Goal: Information Seeking & Learning: Understand process/instructions

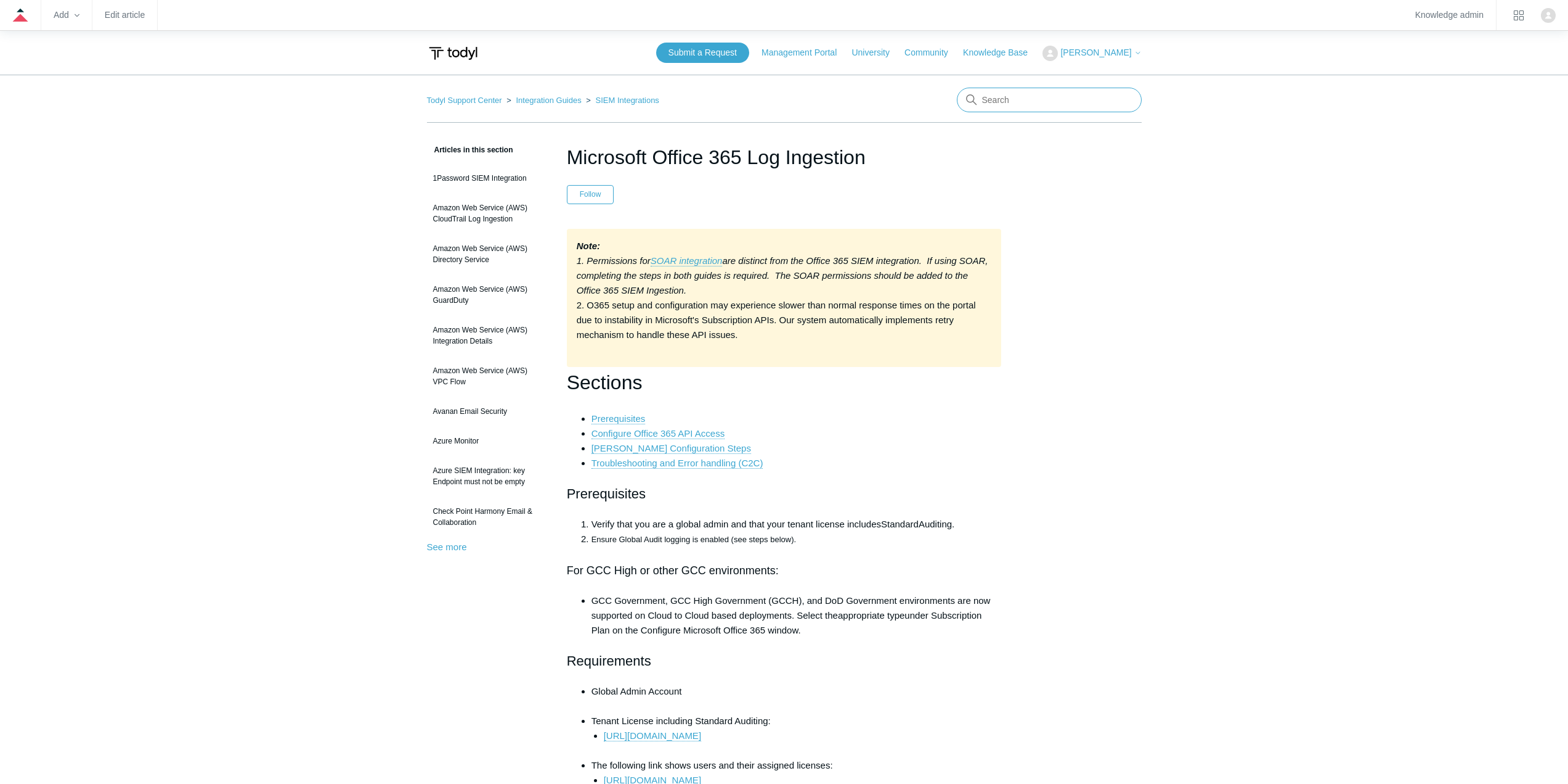
click at [1082, 104] on input "Search" at bounding box center [1049, 100] width 185 height 25
type input "ubiquiti sgn"
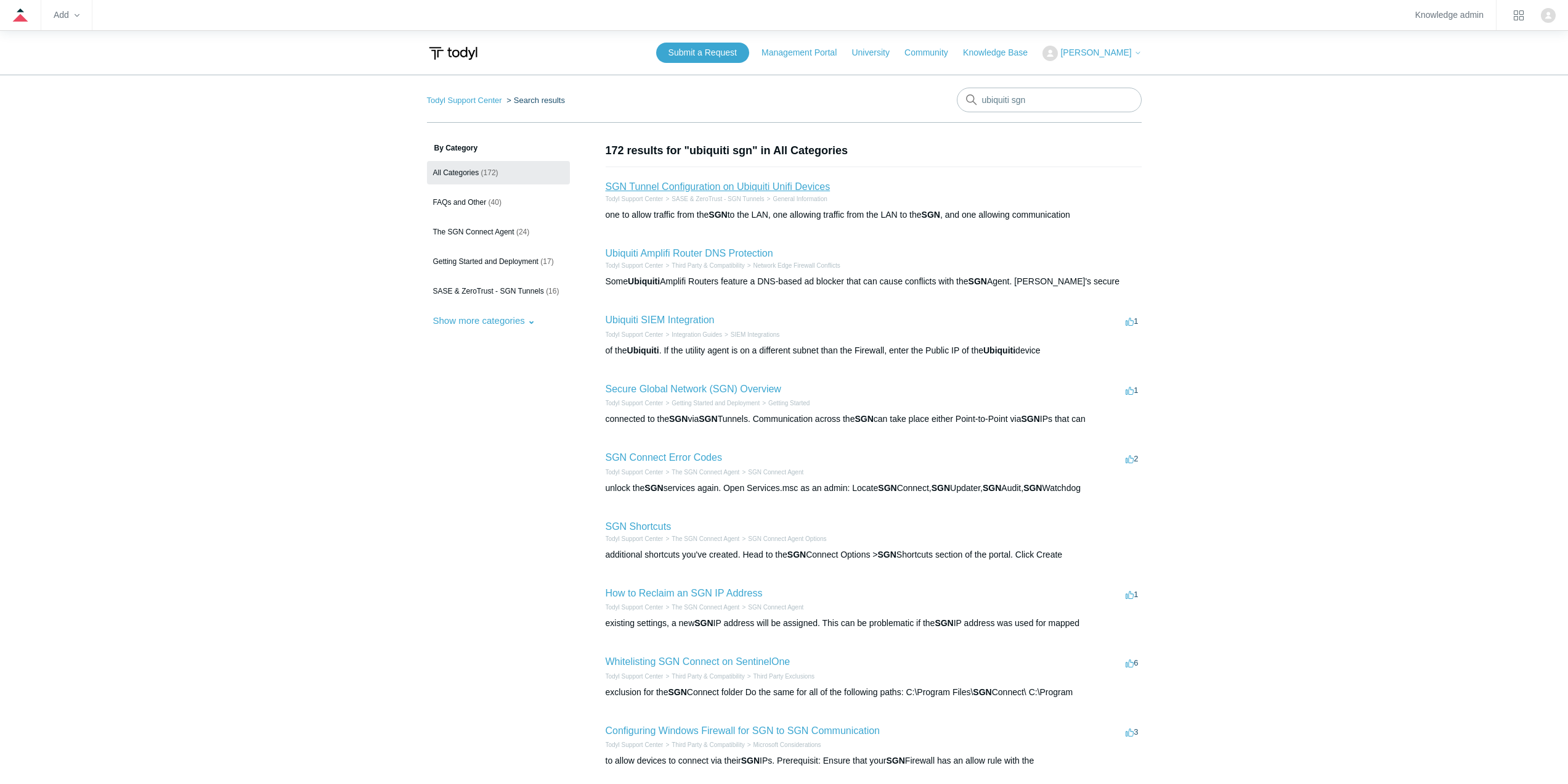
click at [735, 185] on link "SGN Tunnel Configuration on Ubiquiti Unifi Devices" at bounding box center [718, 186] width 225 height 11
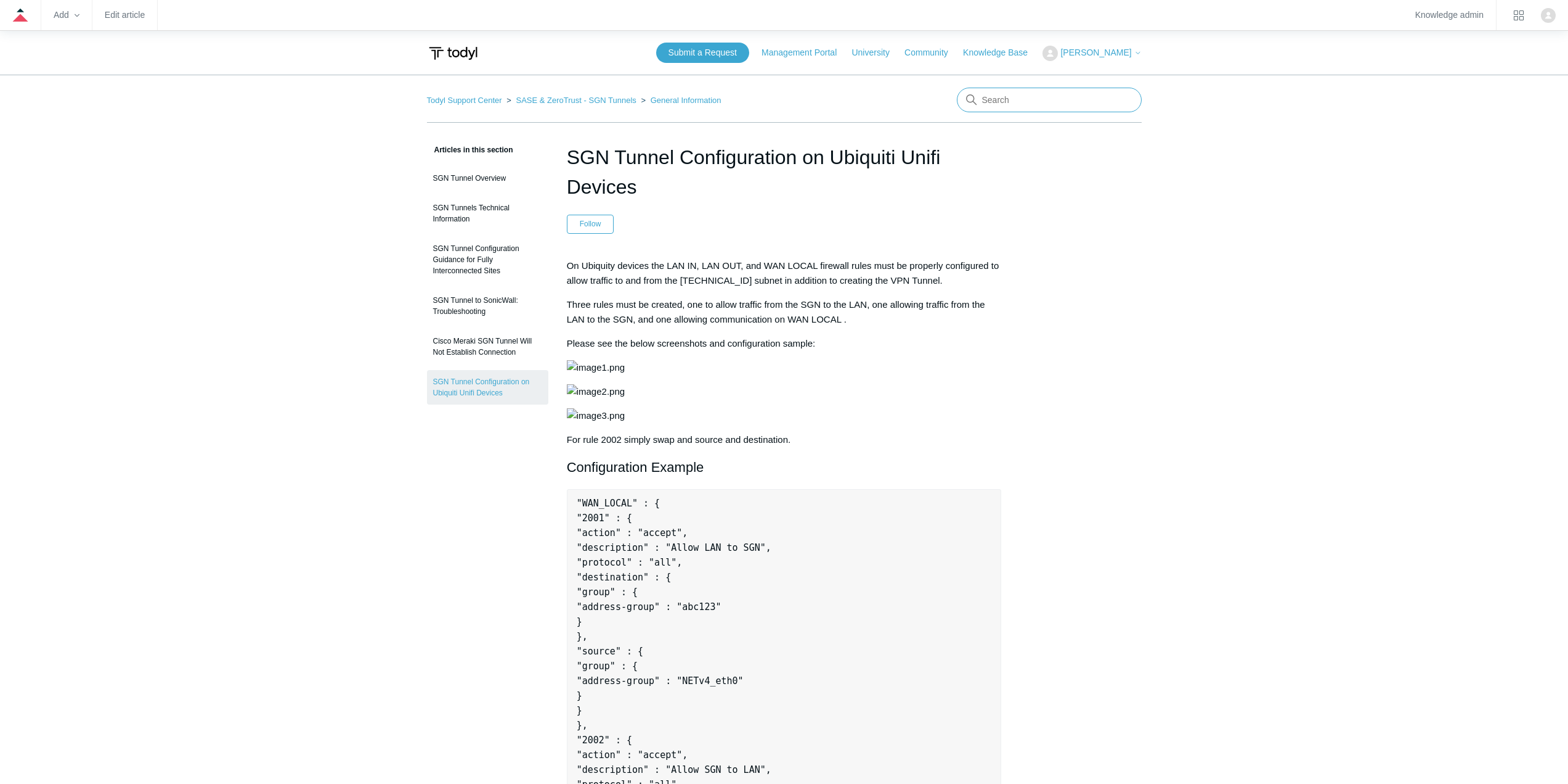
click at [1036, 97] on input "Search" at bounding box center [1049, 100] width 185 height 25
type input "unifi appliance"
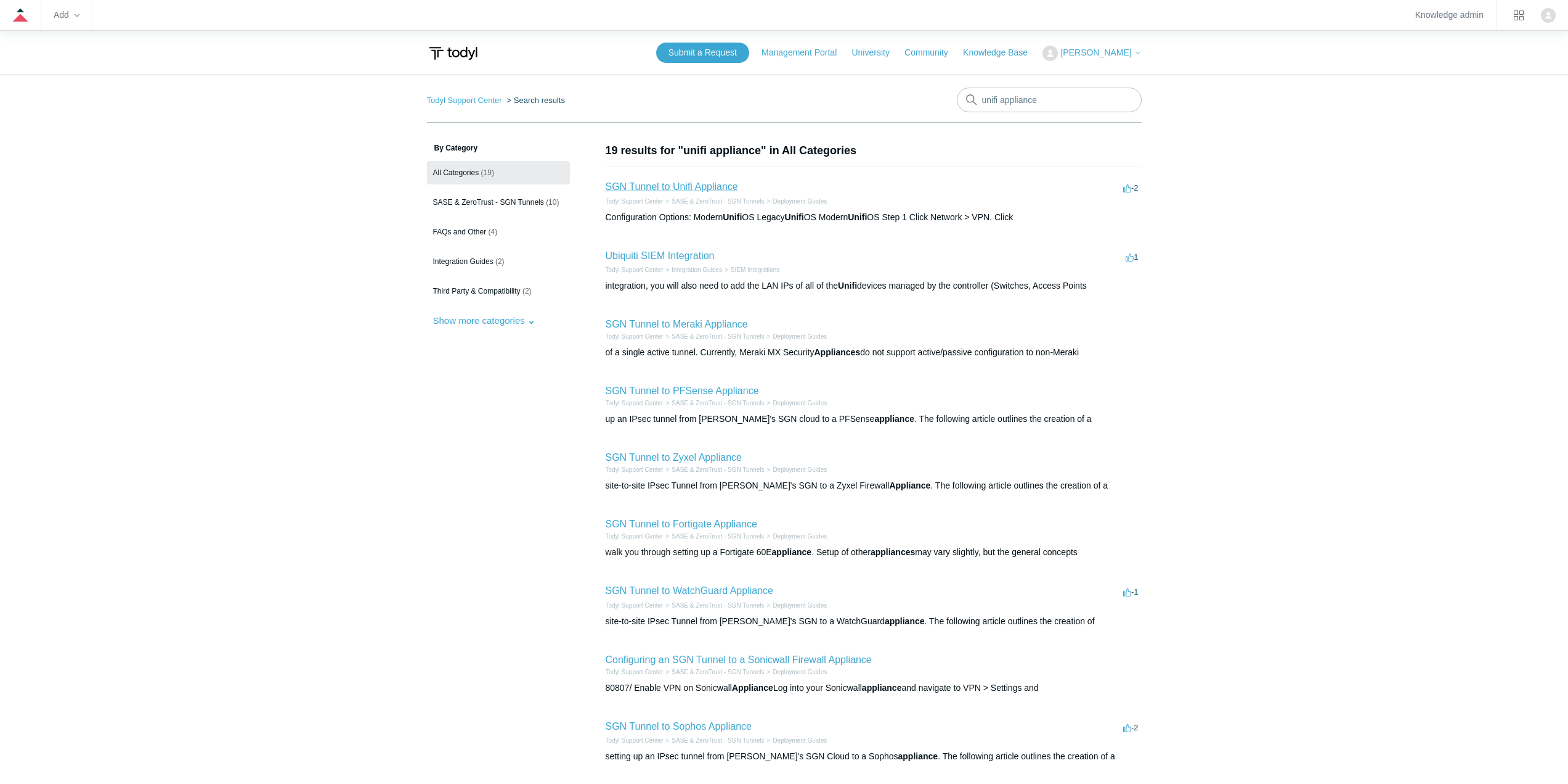
click at [695, 184] on link "SGN Tunnel to Unifi Appliance" at bounding box center [671, 186] width 132 height 11
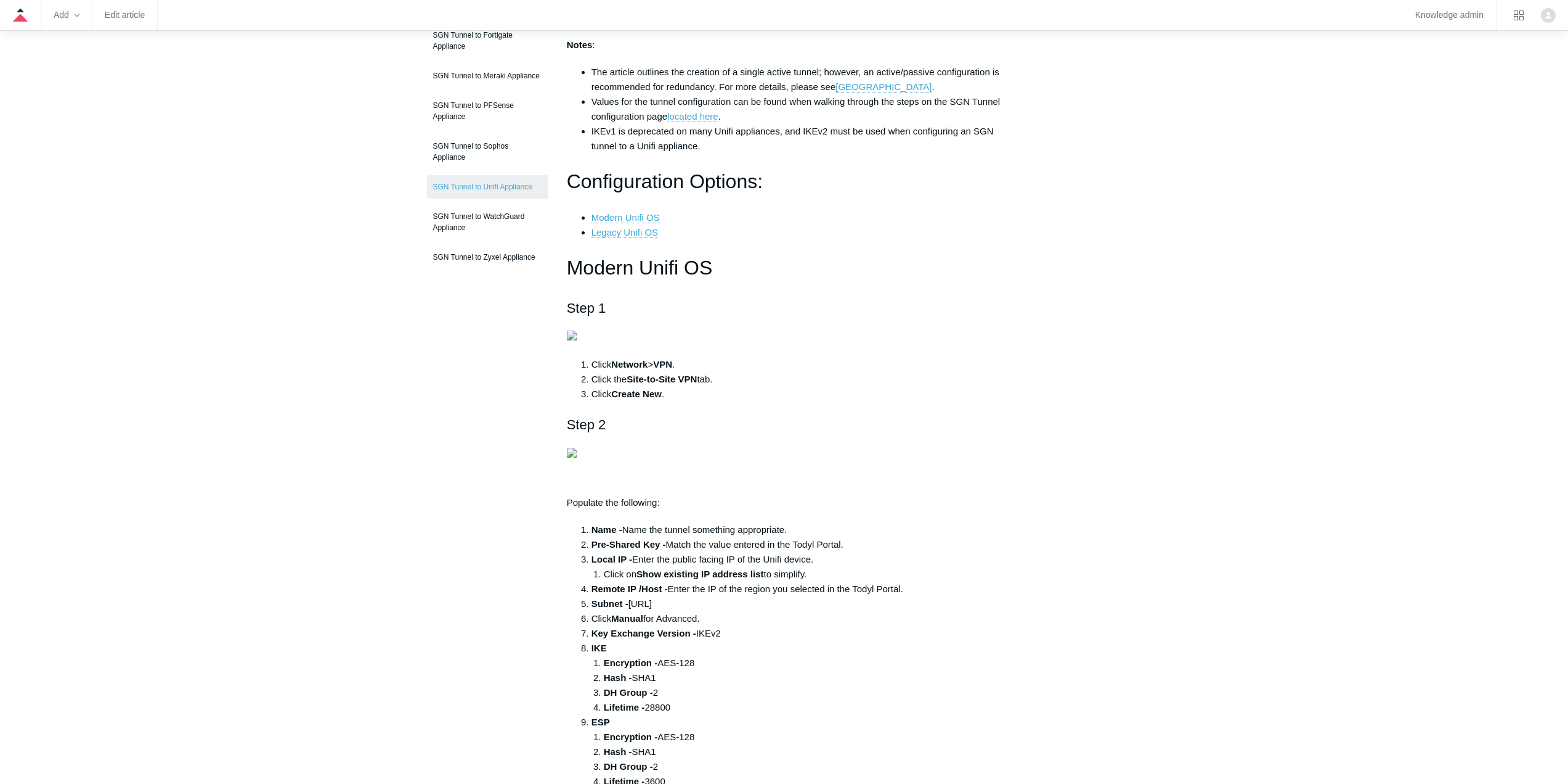
scroll to position [247, 0]
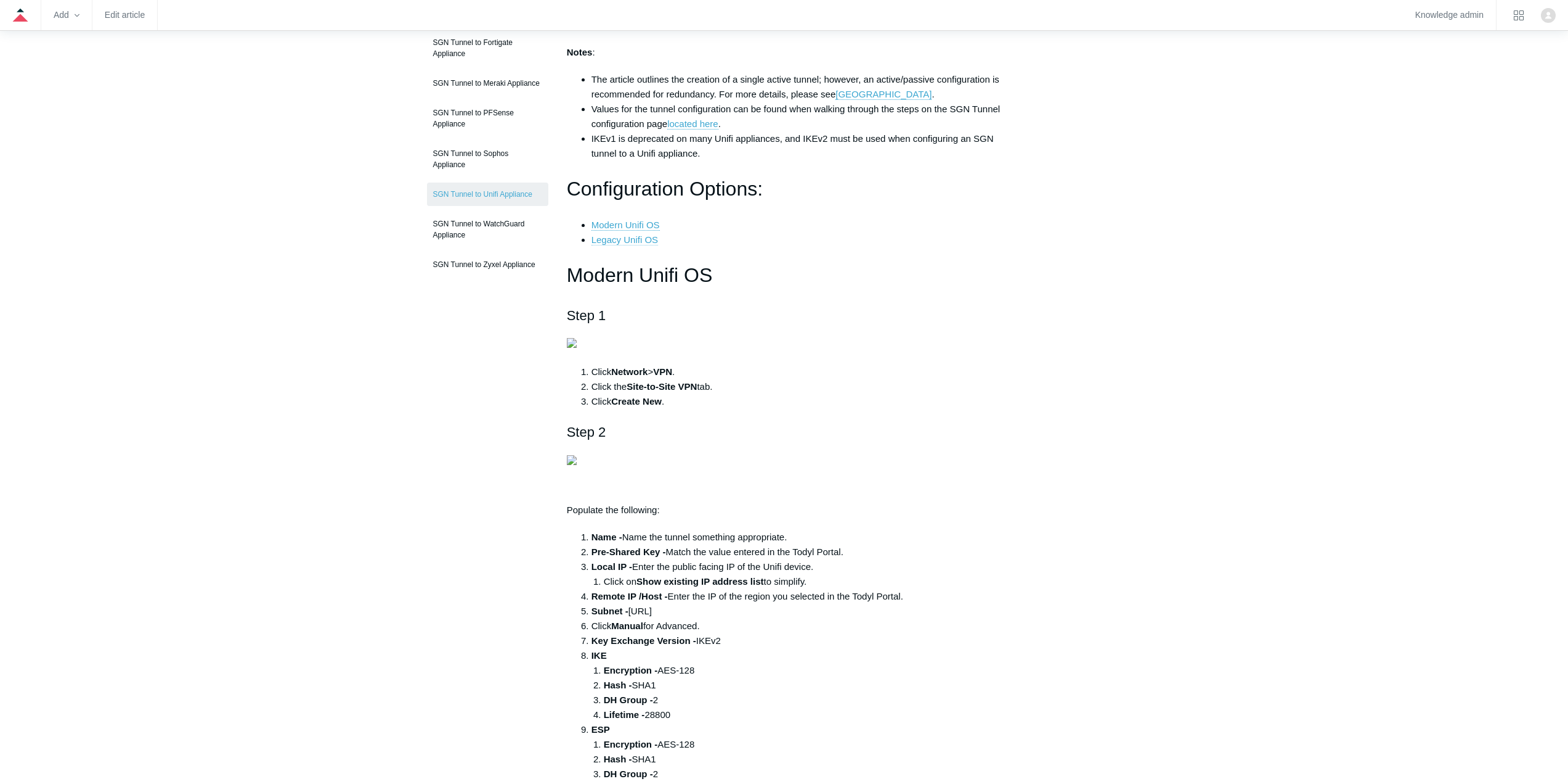
click at [609, 237] on link "Legacy Unifi OS" at bounding box center [624, 239] width 67 height 11
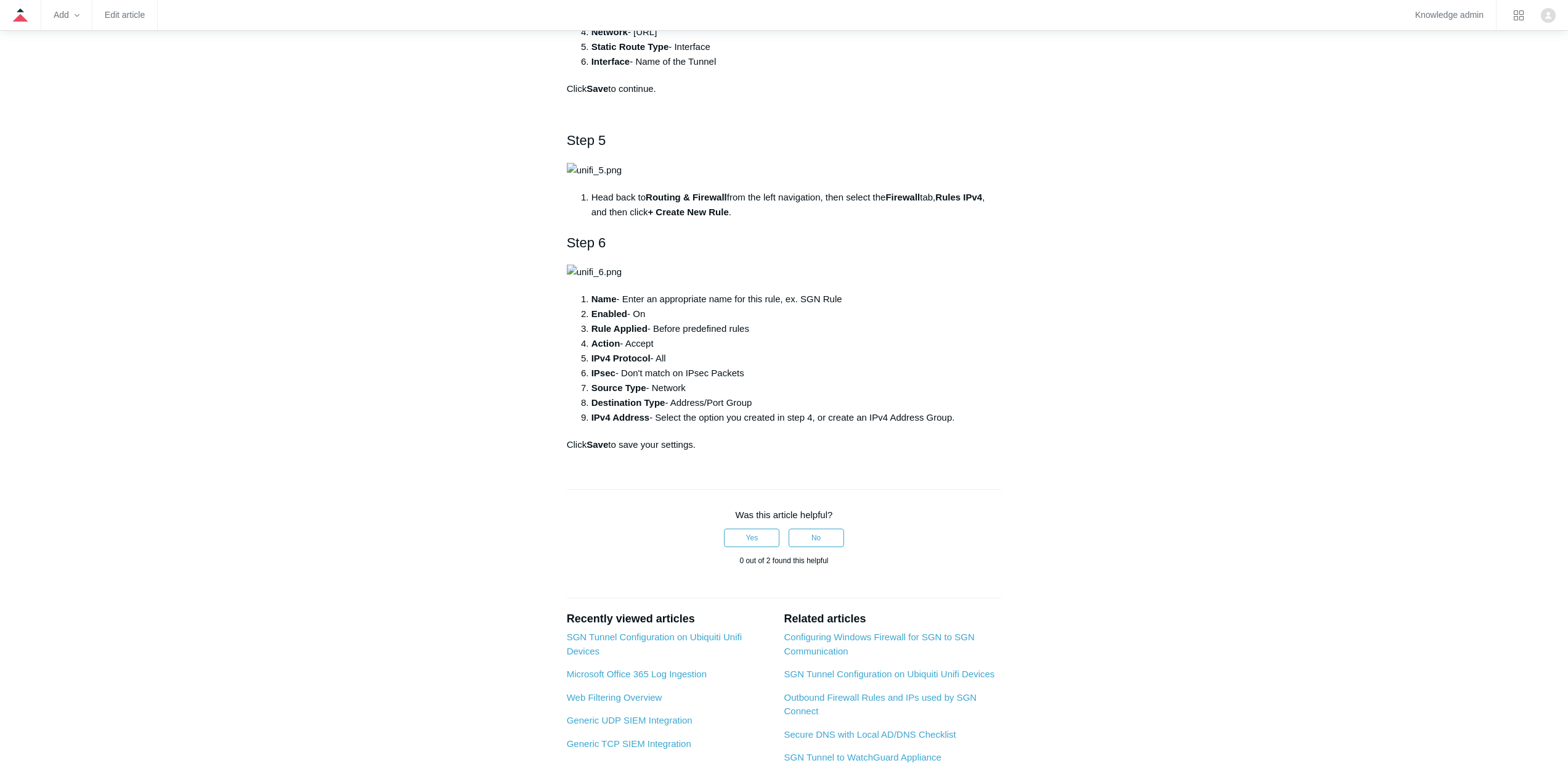
scroll to position [2840, 0]
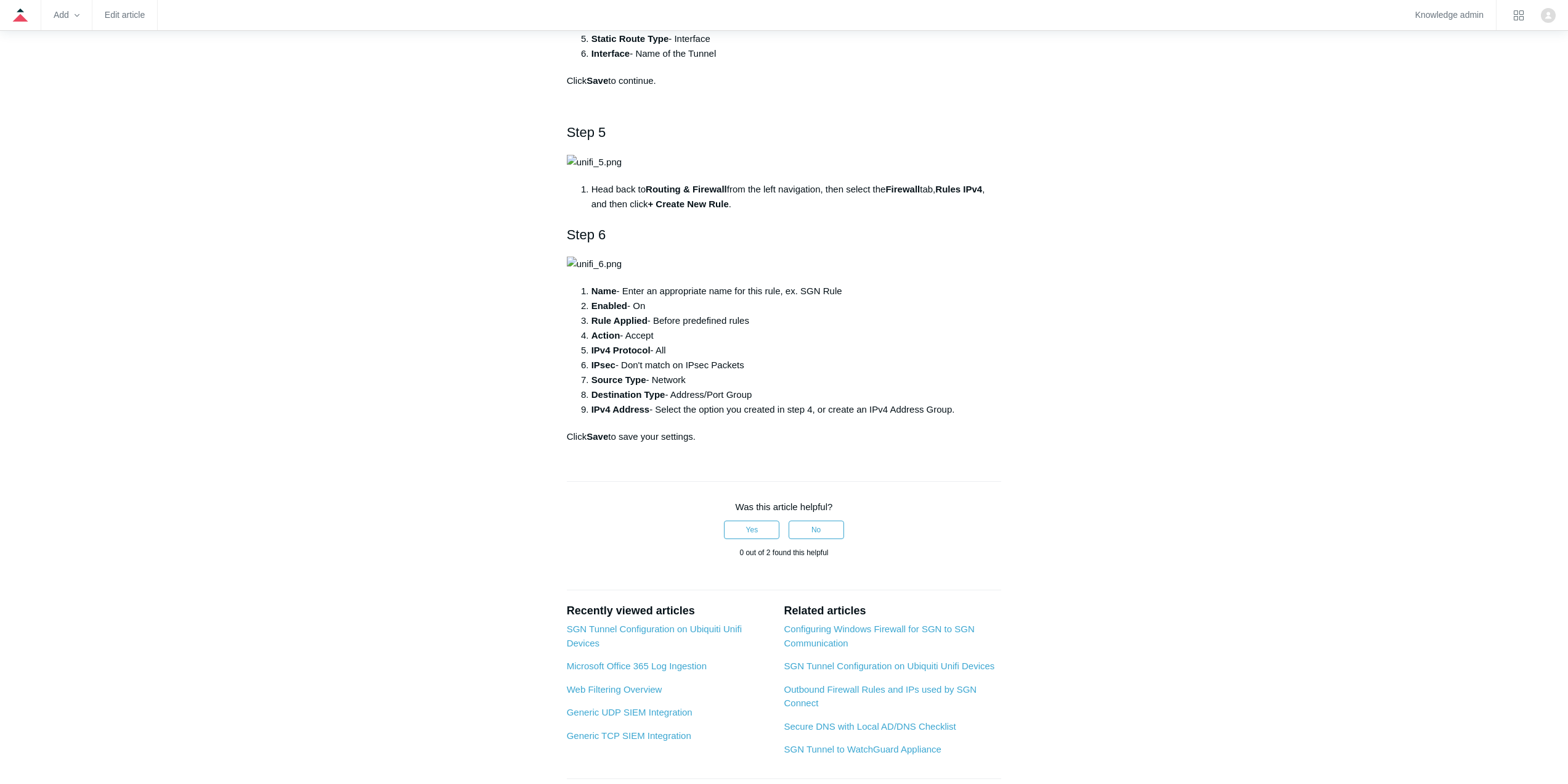
drag, startPoint x: 633, startPoint y: 551, endPoint x: 717, endPoint y: 545, distance: 84.2
drag, startPoint x: 631, startPoint y: 548, endPoint x: 719, endPoint y: 543, distance: 88.1
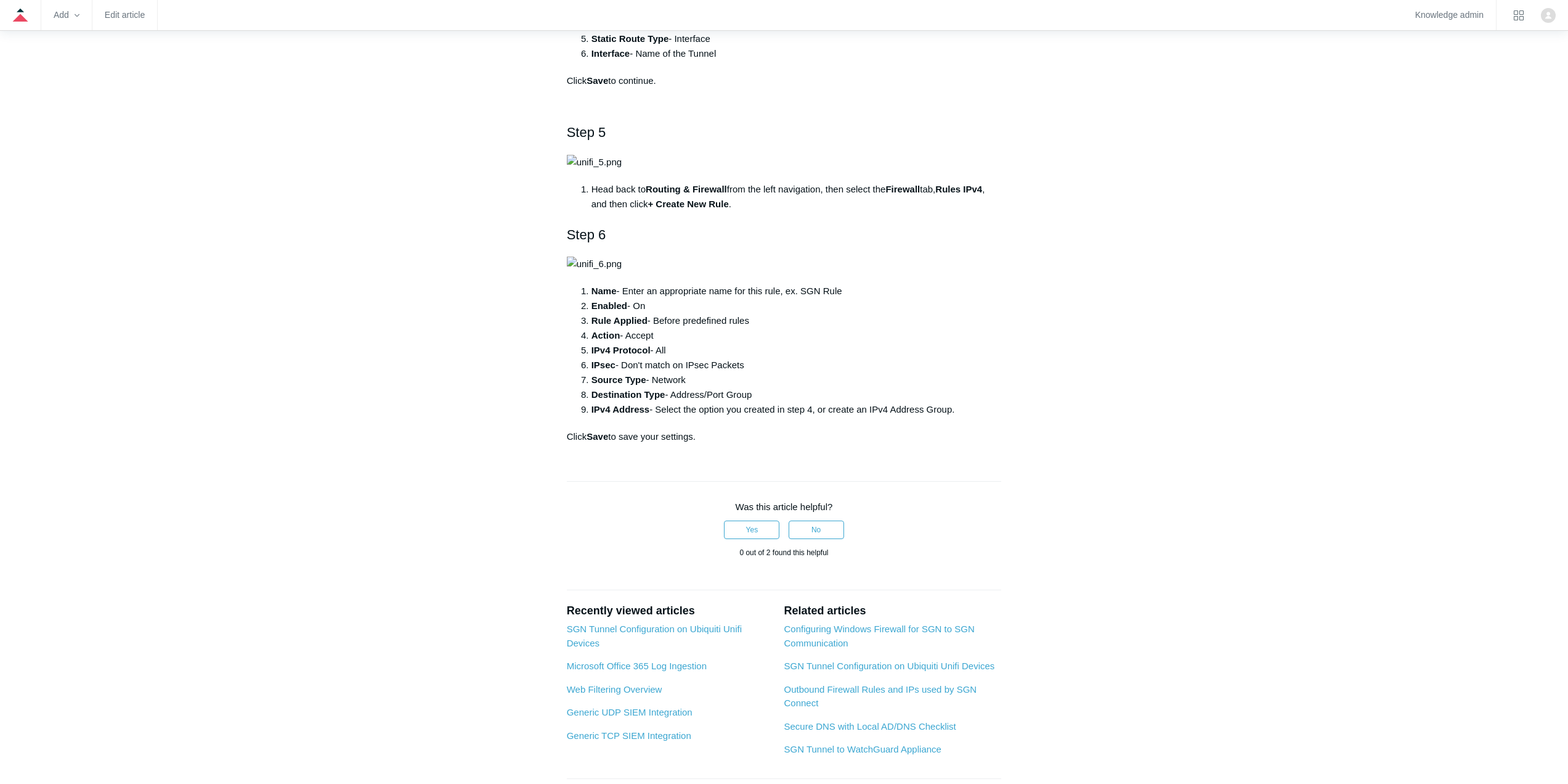
copy li "IPv4 Address/Subnet"
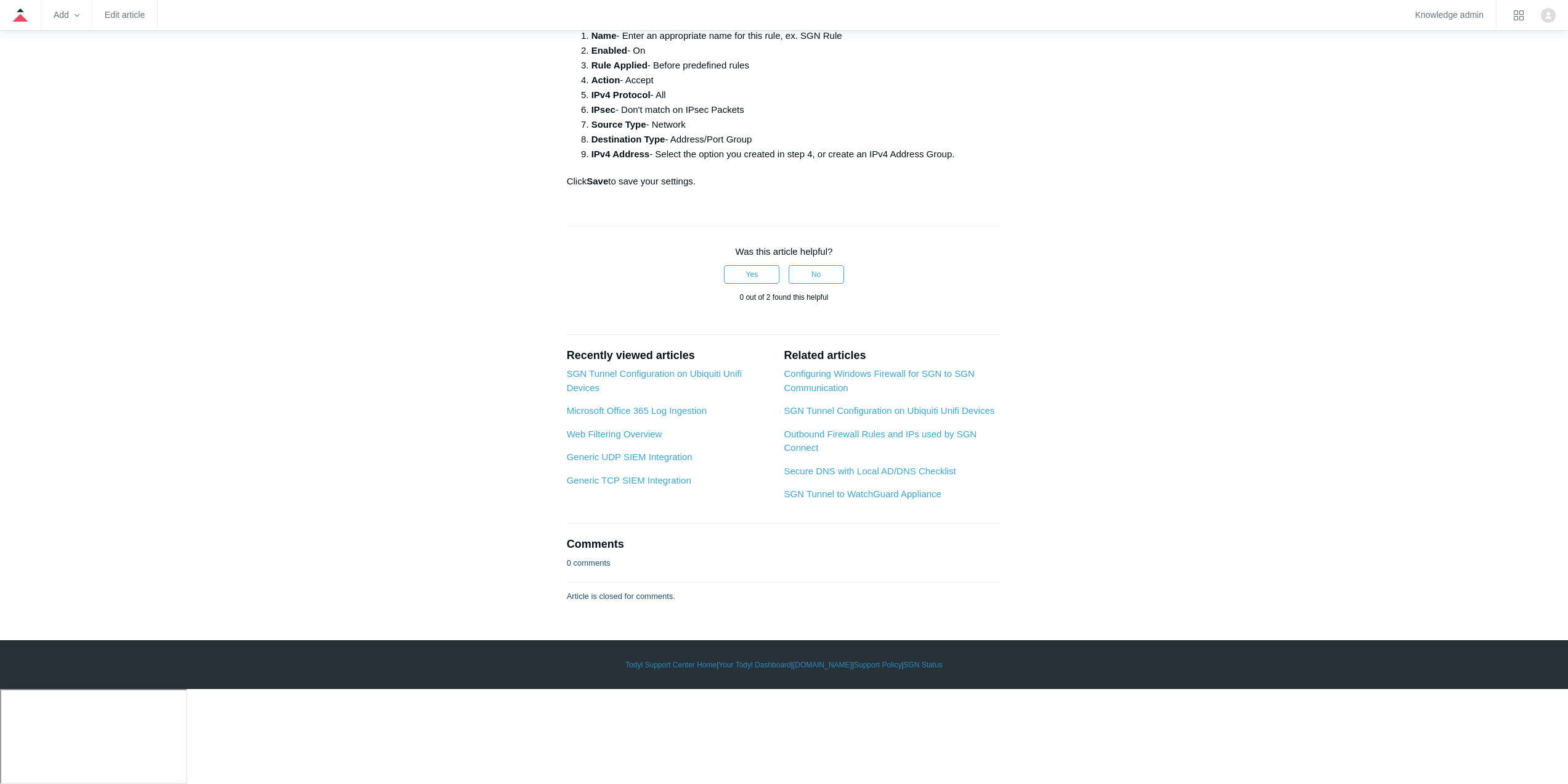
scroll to position [3087, 0]
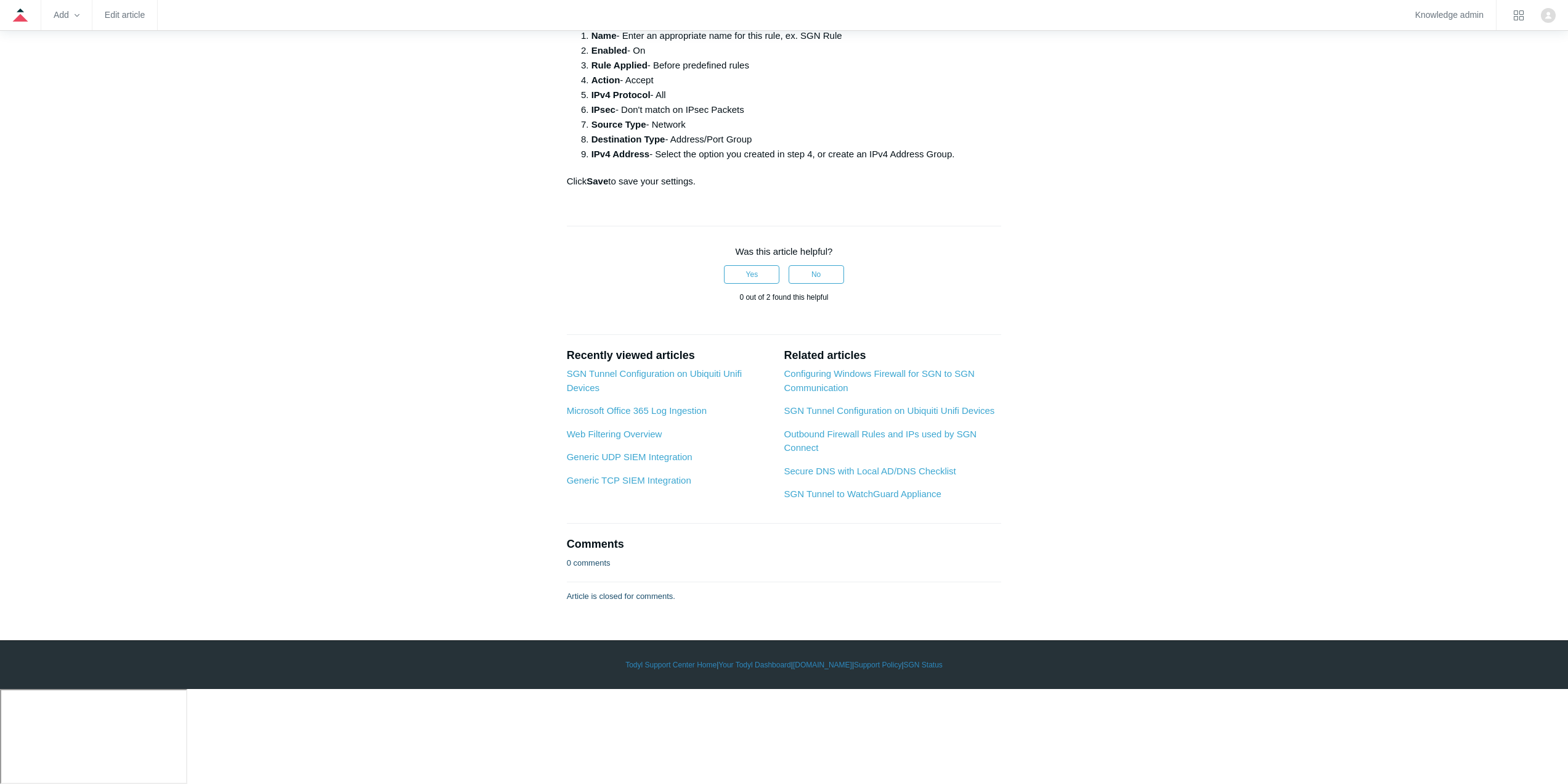
scroll to position [5878, 0]
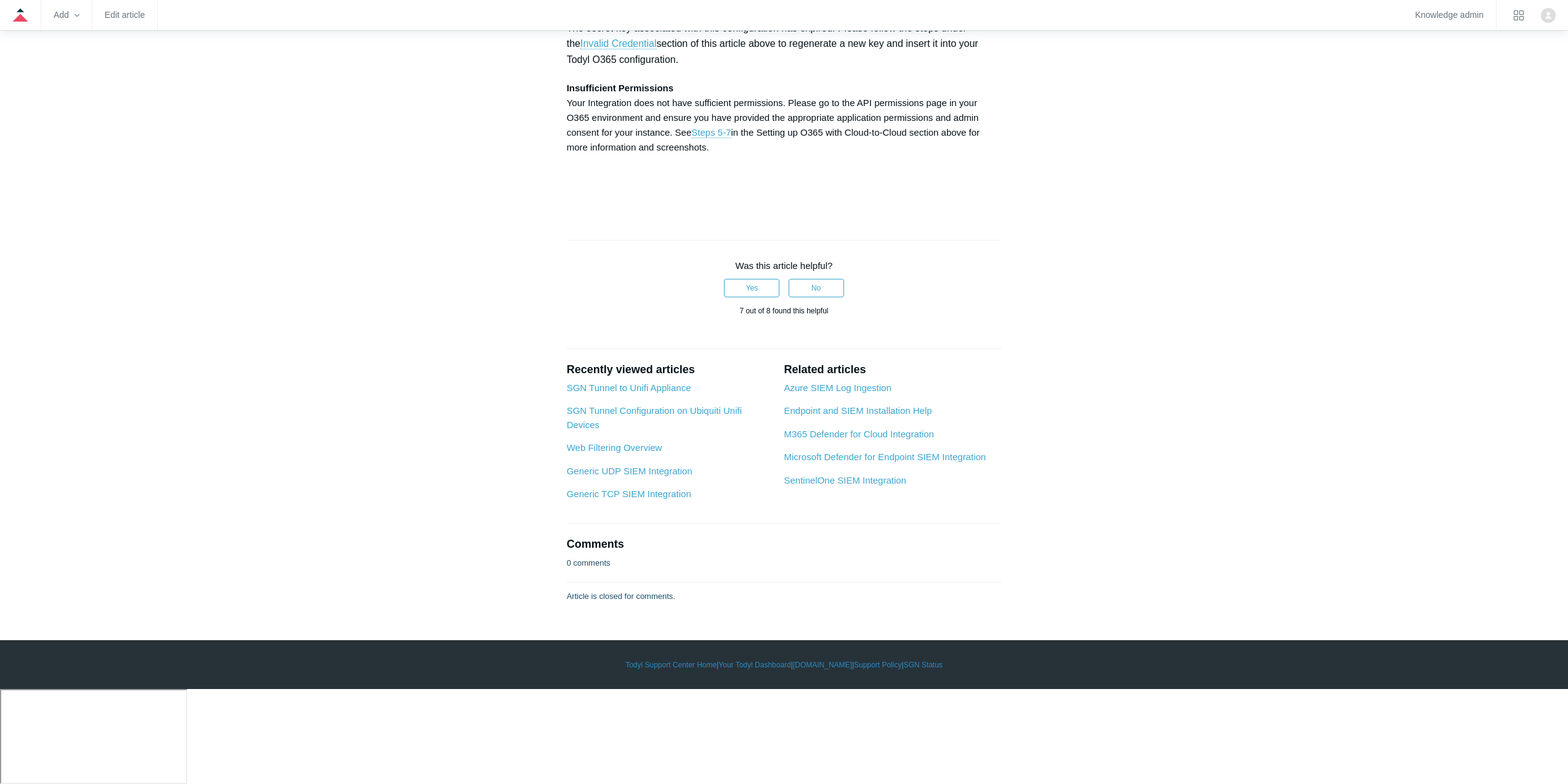
scroll to position [4008, 0]
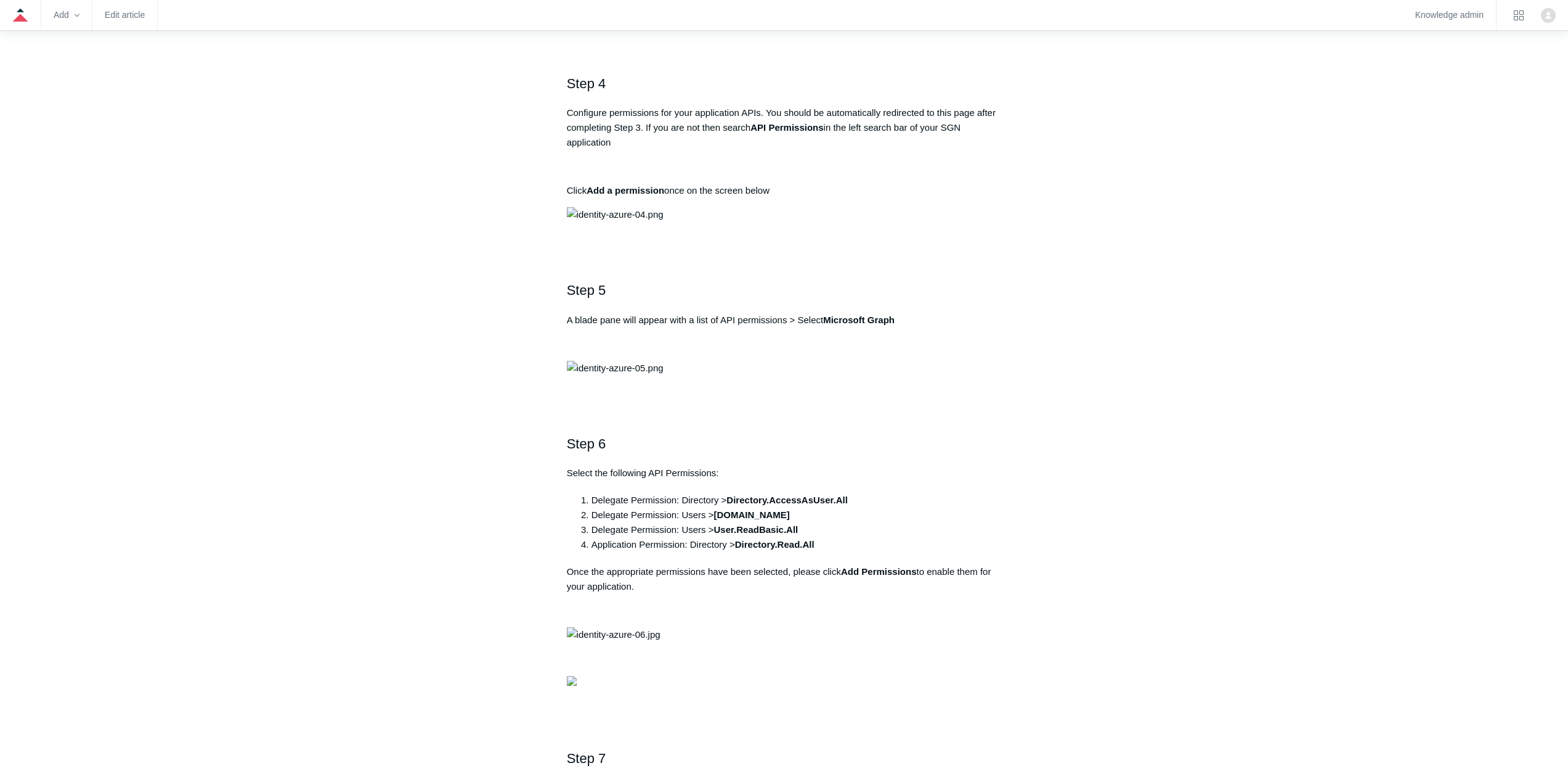
scroll to position [1110, 0]
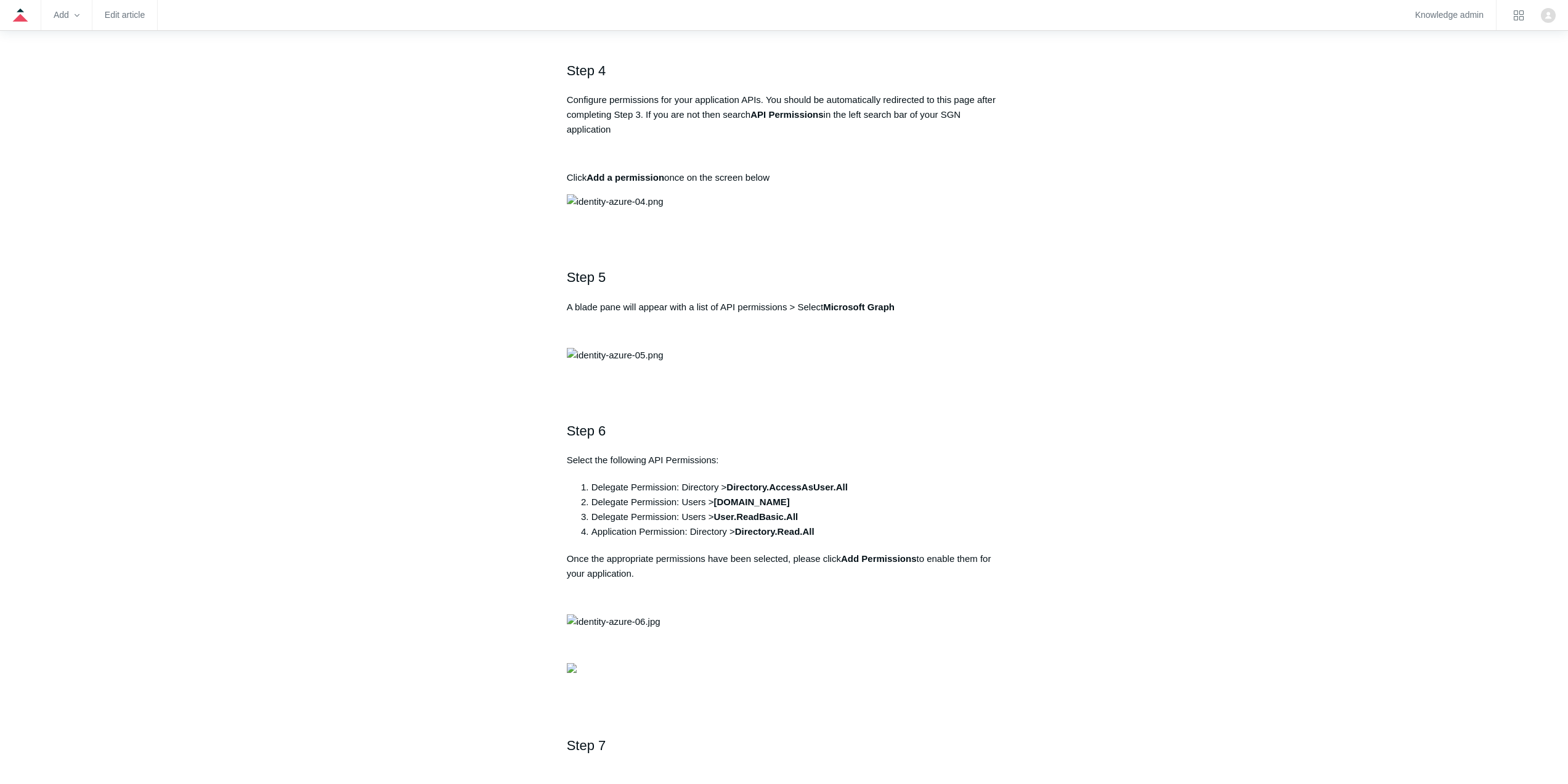
drag, startPoint x: 578, startPoint y: 313, endPoint x: 785, endPoint y: 310, distance: 207.0
copy pre "https://auth.todyl.com/v1/login/callback"
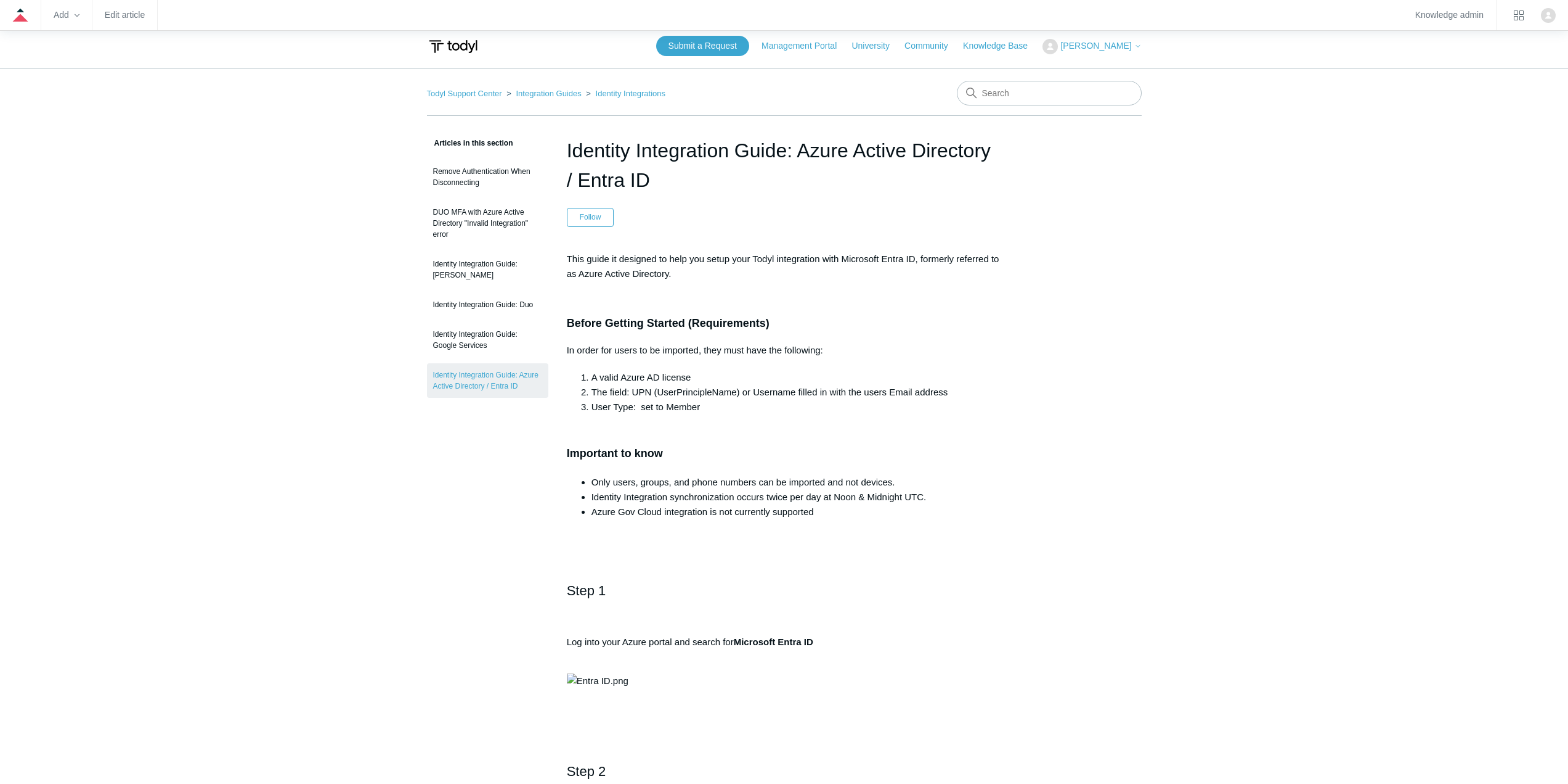
scroll to position [0, 0]
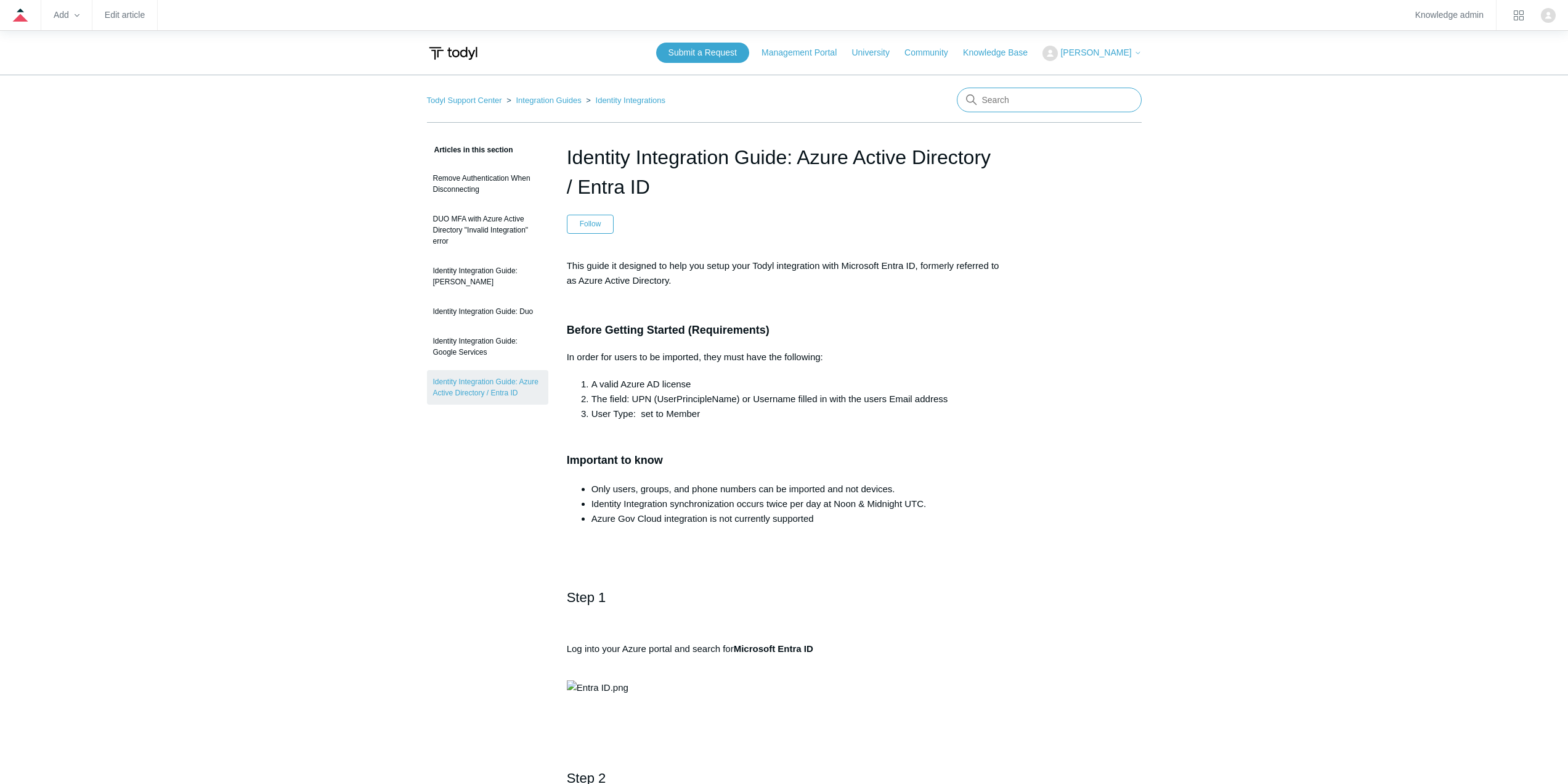
click at [1004, 104] on input "Search" at bounding box center [1049, 100] width 185 height 25
type input "sgn tunnel config"
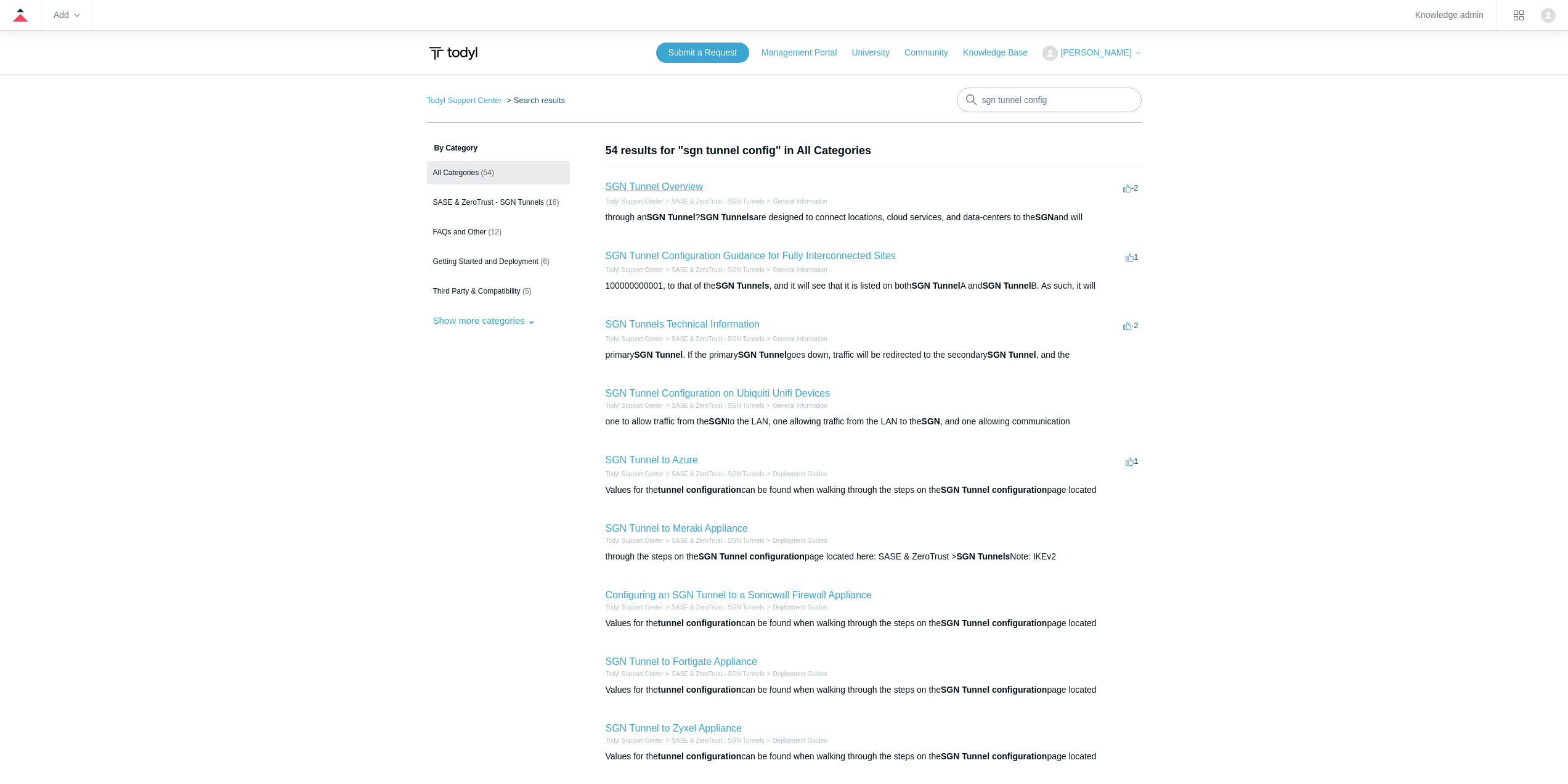
click at [656, 190] on link "SGN Tunnel Overview" at bounding box center [654, 186] width 98 height 11
click at [794, 397] on link "SGN Tunnel Configuration on Ubiquiti Unifi Devices" at bounding box center [718, 392] width 225 height 11
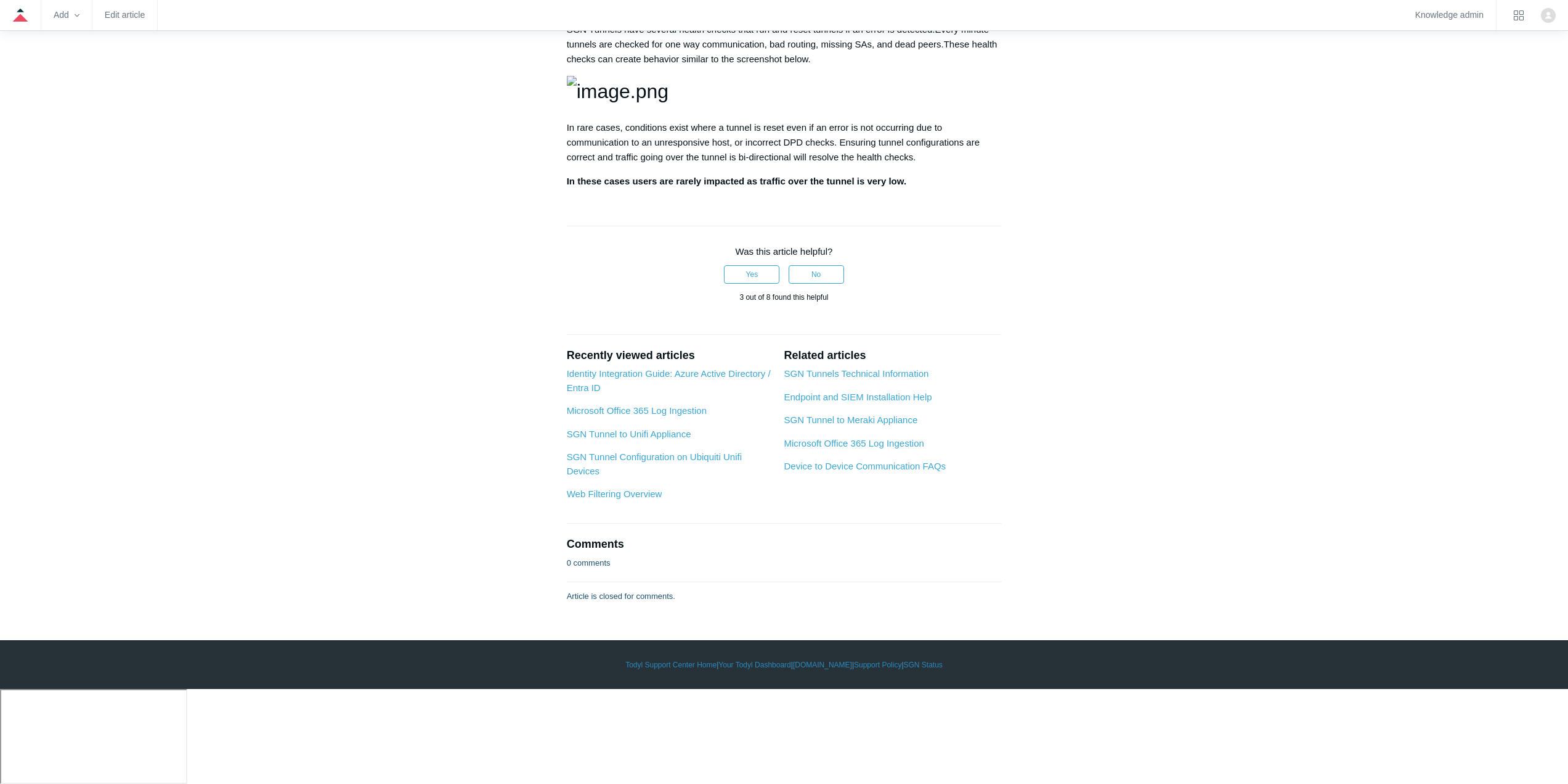
scroll to position [2194, 0]
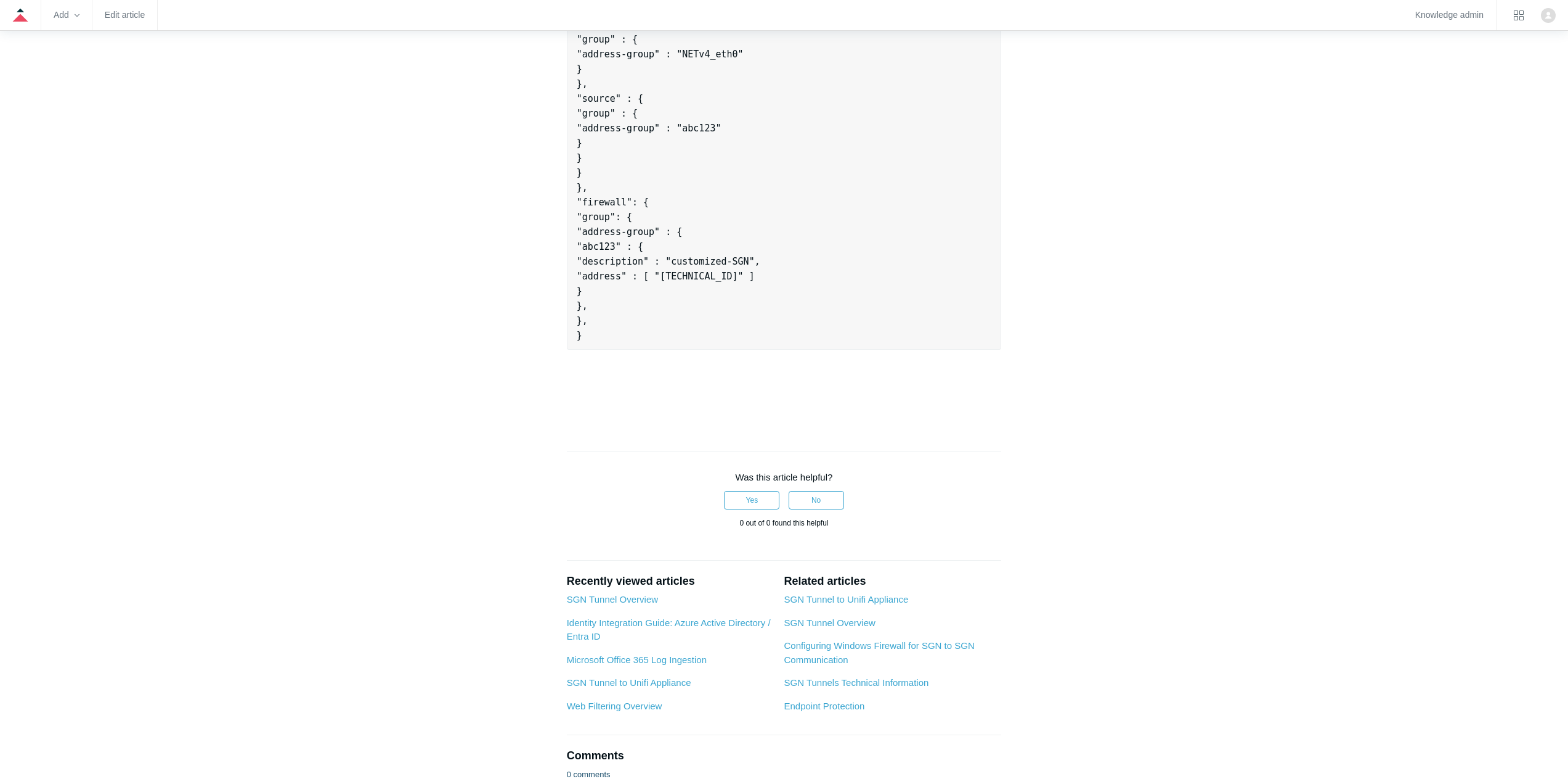
scroll to position [555, 0]
